Goal: Find specific page/section: Find specific page/section

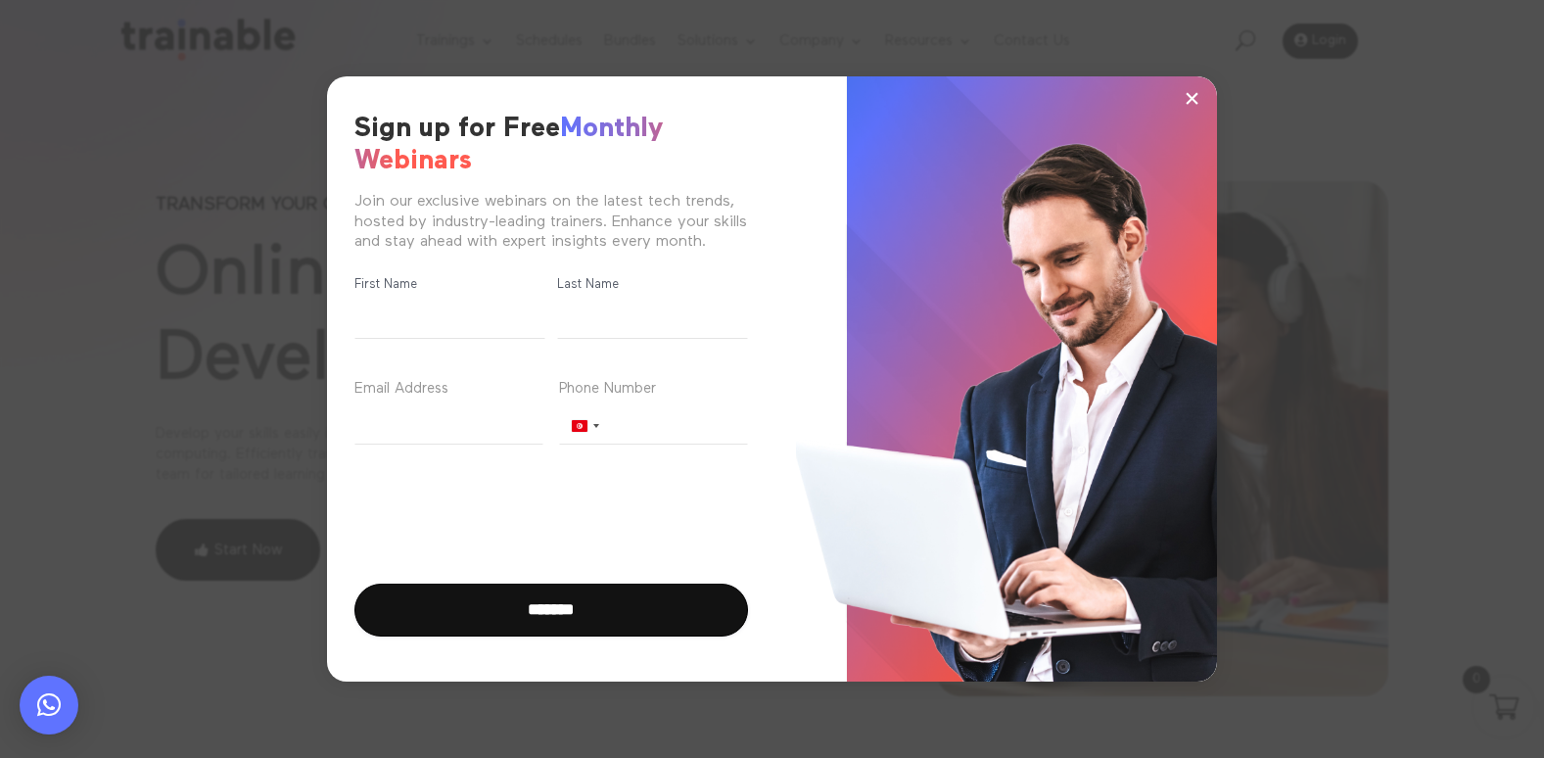
click at [1193, 96] on span "×" at bounding box center [1192, 97] width 17 height 29
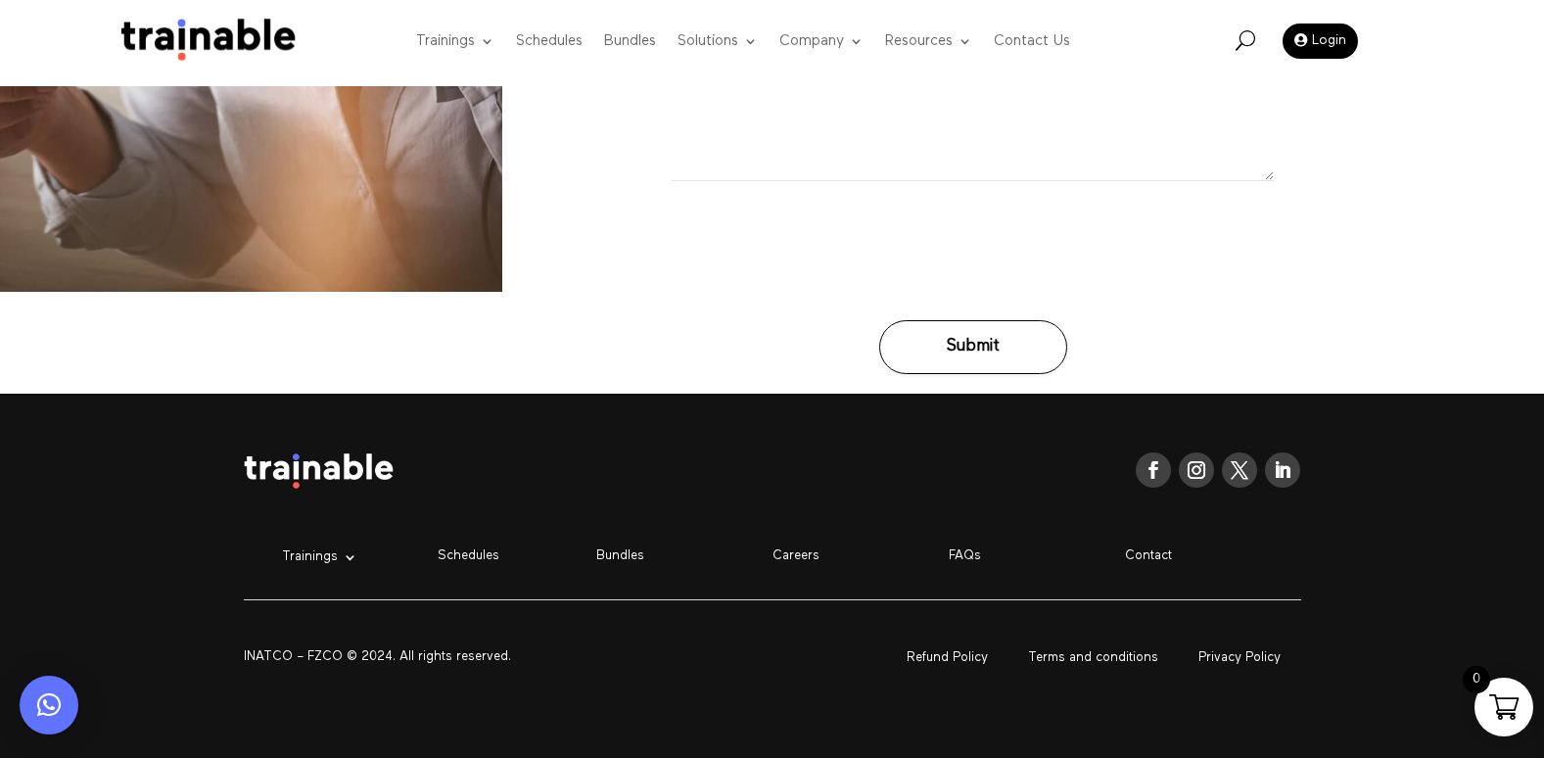
scroll to position [7721, 0]
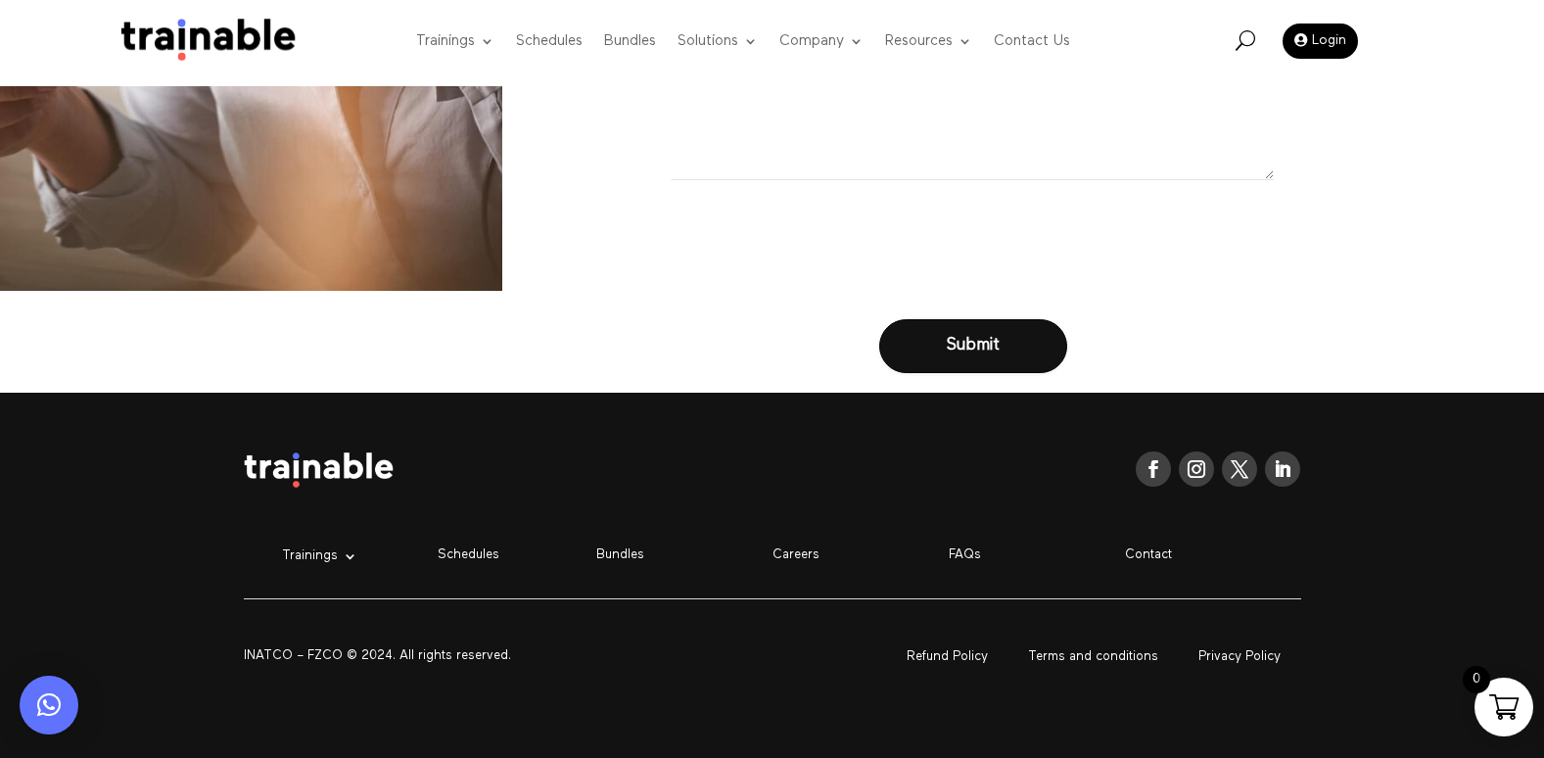
click at [1161, 558] on p "Contact" at bounding box center [1213, 555] width 176 height 17
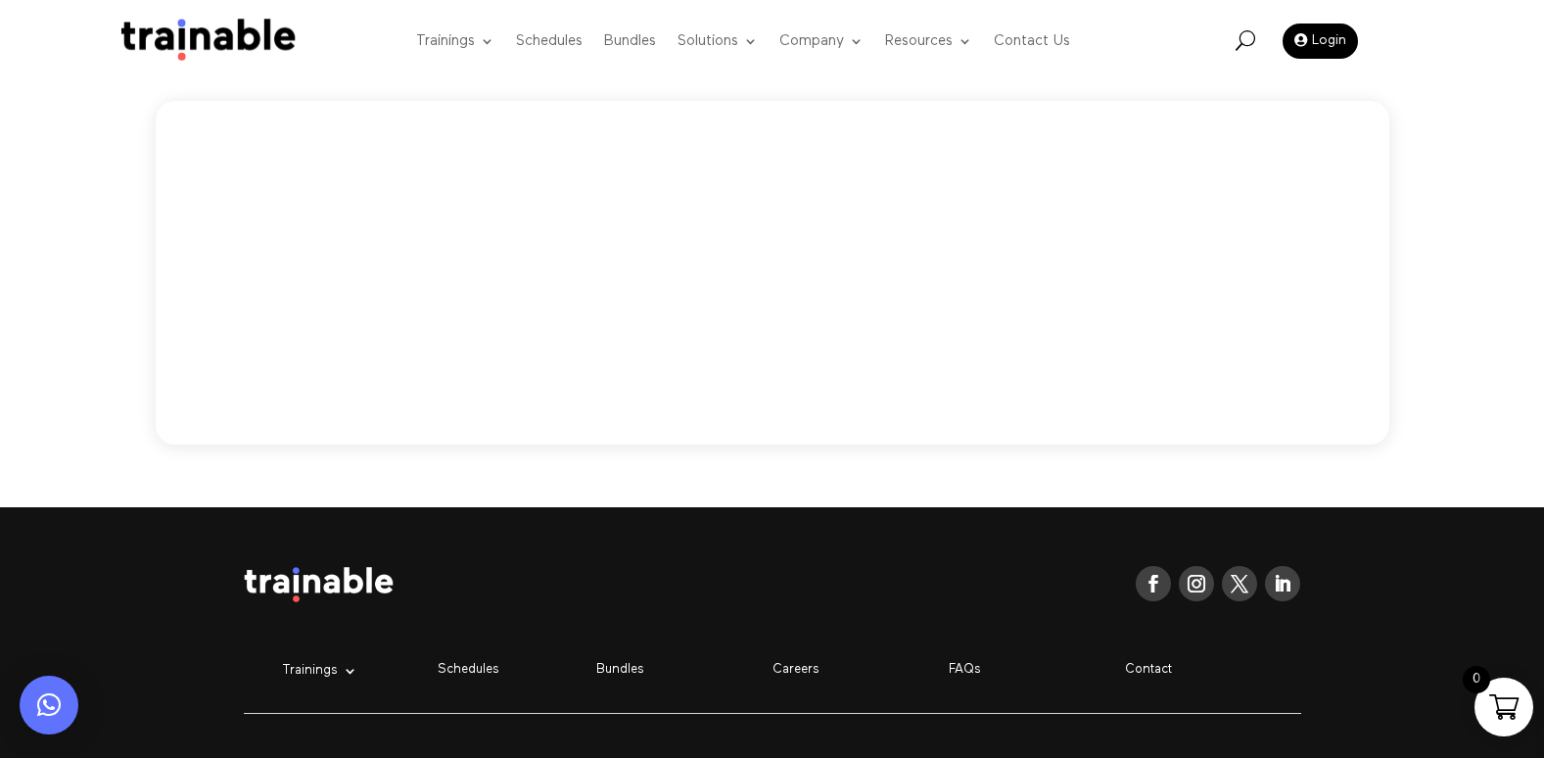
scroll to position [1175, 0]
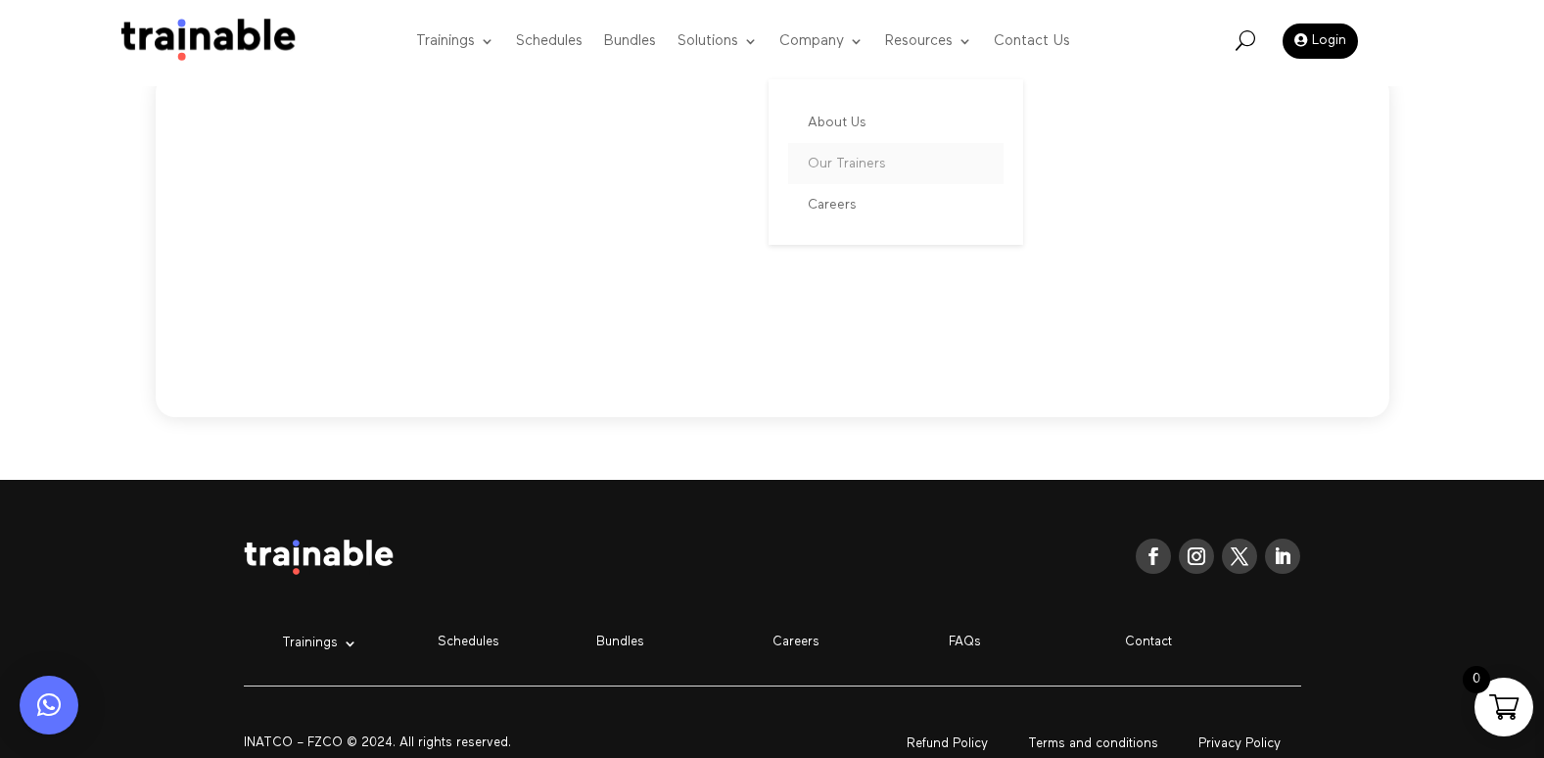
click at [829, 164] on link "Our Trainers" at bounding box center [895, 163] width 215 height 41
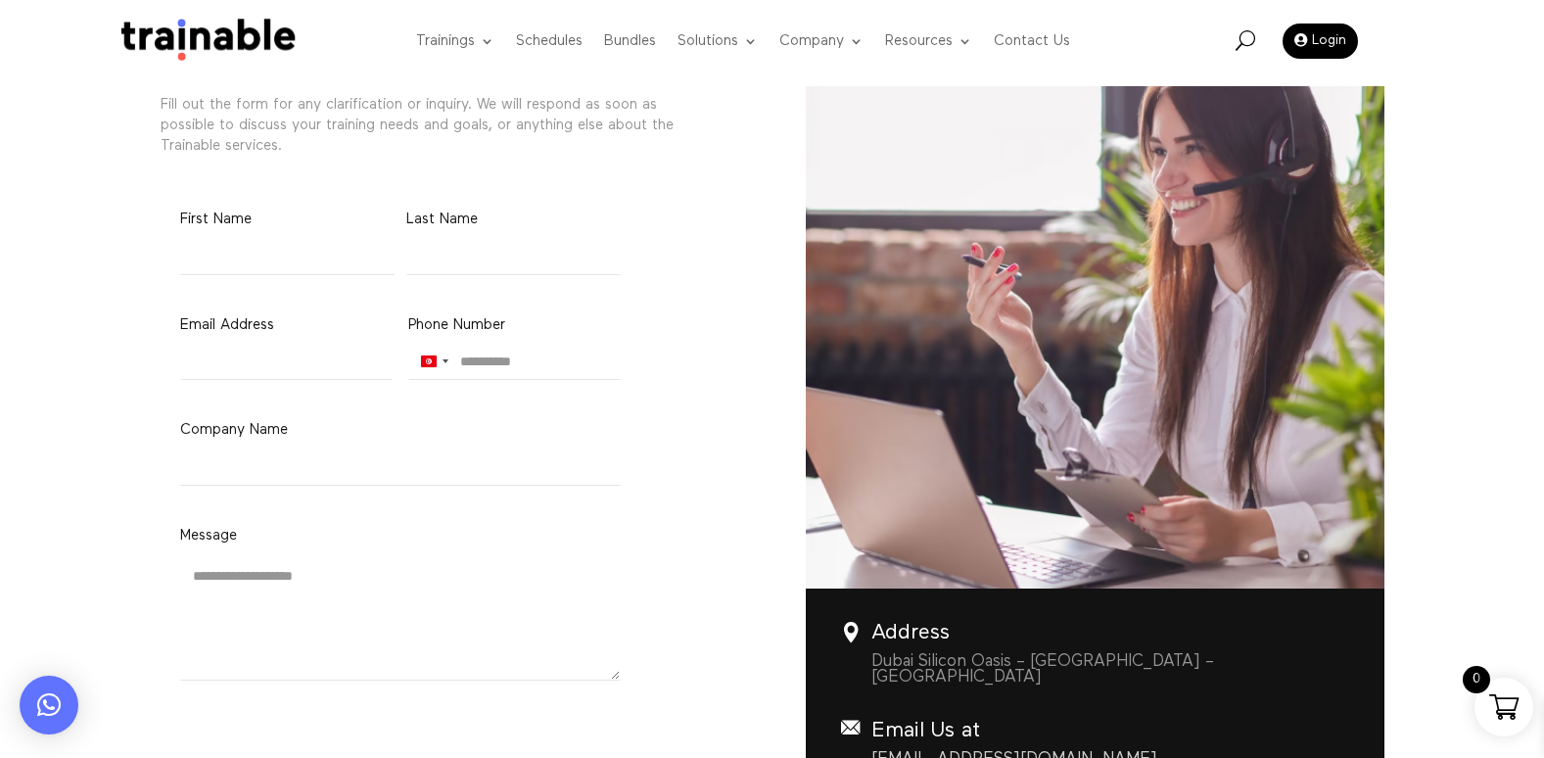
scroll to position [115, 0]
